Goal: Find contact information: Find contact information

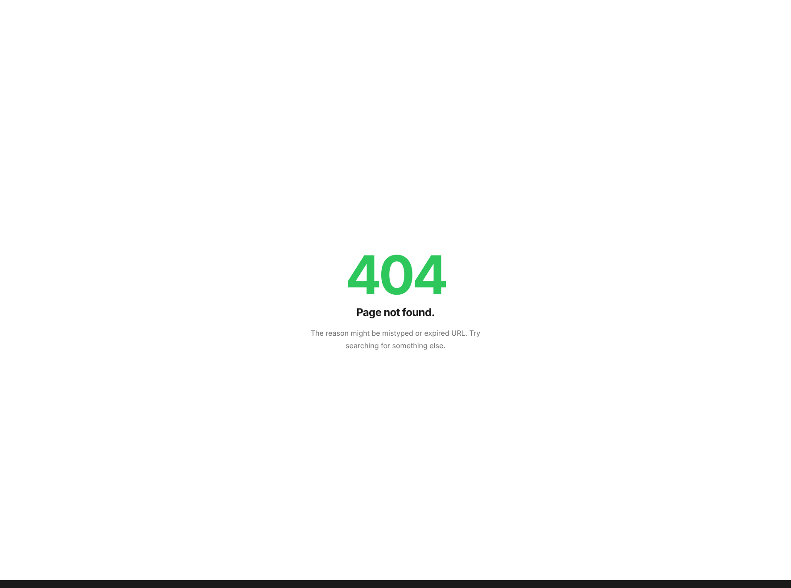
scroll to position [3, 0]
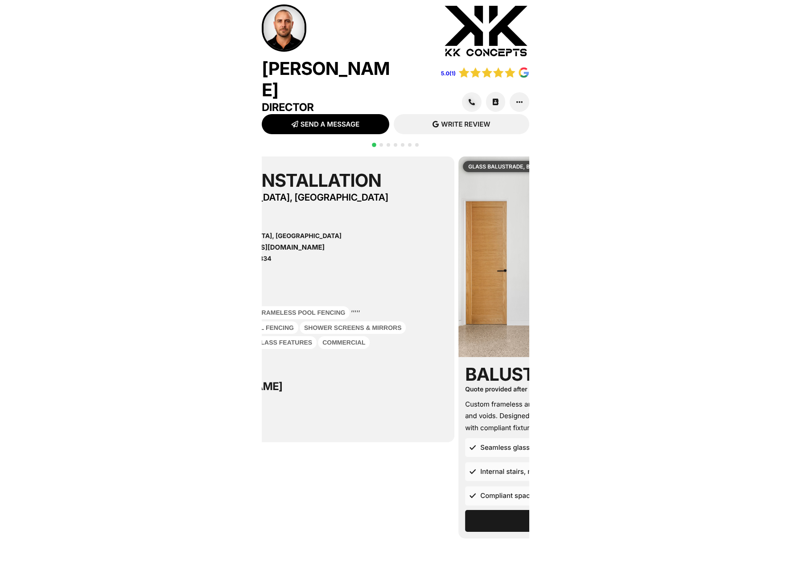
click at [278, 256] on h6 "ABN: 25 668 077 834" at bounding box center [326, 259] width 240 height 6
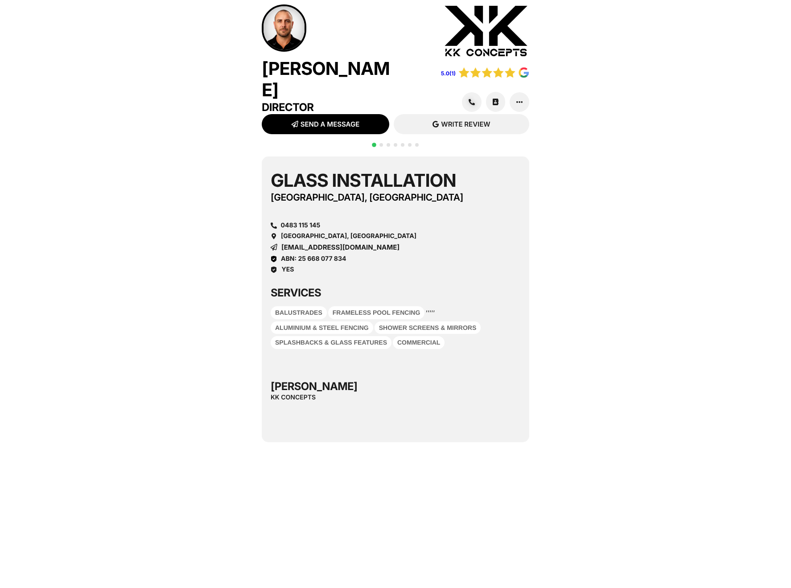
click at [322, 255] on span "ABN: 25 668 077 834" at bounding box center [314, 259] width 66 height 8
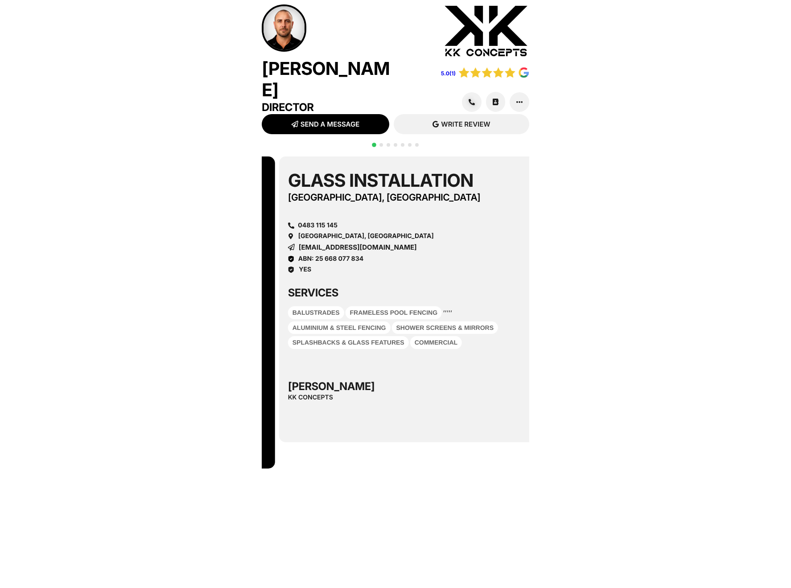
click at [317, 255] on span "ABN: 25 668 077 834" at bounding box center [331, 259] width 66 height 8
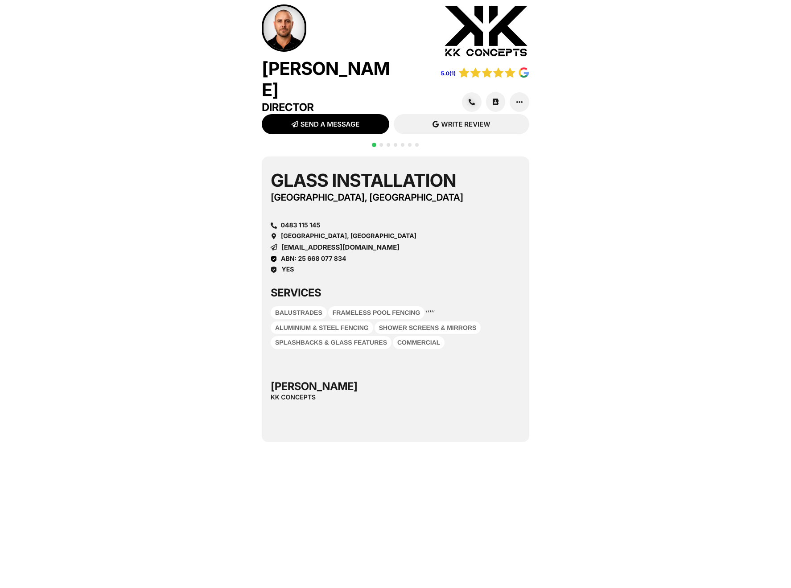
click at [318, 255] on span "ABN: 25 668 077 834" at bounding box center [314, 259] width 66 height 8
click at [316, 255] on span "ABN: 25 668 077 834" at bounding box center [314, 259] width 66 height 8
drag, startPoint x: 311, startPoint y: 253, endPoint x: 299, endPoint y: 252, distance: 12.2
click at [295, 255] on span "ABN: 25 668 077 834" at bounding box center [314, 259] width 66 height 8
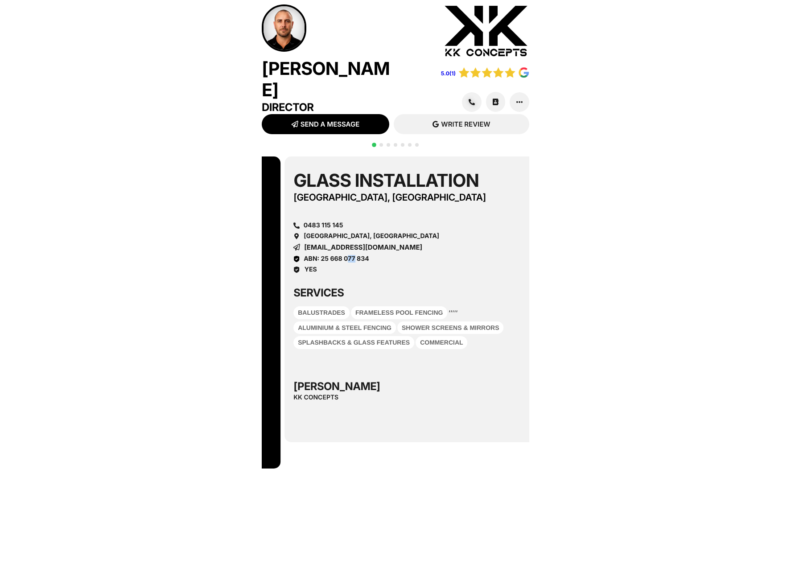
click at [319, 255] on span "ABN: 25 668 077 834" at bounding box center [337, 259] width 66 height 8
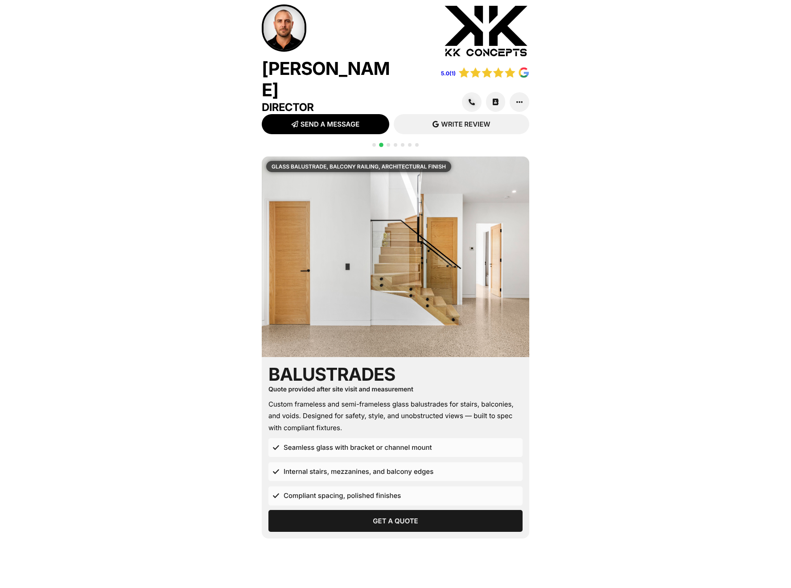
drag, startPoint x: 374, startPoint y: 139, endPoint x: 370, endPoint y: 149, distance: 10.8
click at [374, 143] on span "Go to slide 1" at bounding box center [374, 145] width 4 height 4
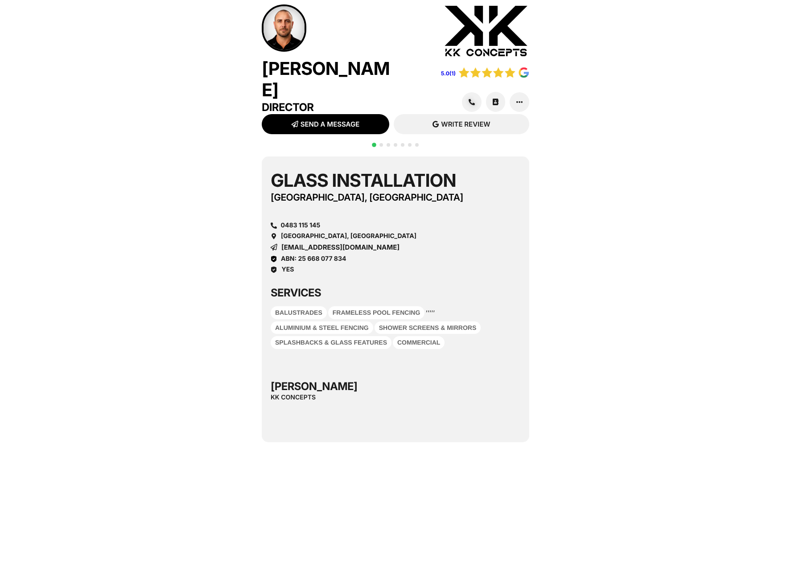
click at [316, 255] on span "ABN: 25 668 077 834" at bounding box center [314, 259] width 66 height 8
drag, startPoint x: 146, startPoint y: 102, endPoint x: 274, endPoint y: 4, distance: 160.7
click at [147, 102] on div "Kade Carey Director 5.0(1) SEND MESSAGE SMS READ REVIEWS" at bounding box center [395, 349] width 791 height 699
